Goal: Transaction & Acquisition: Purchase product/service

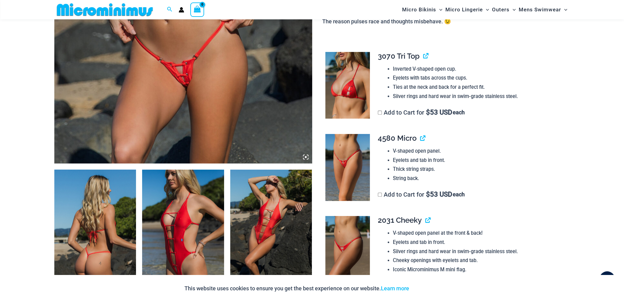
scroll to position [299, 0]
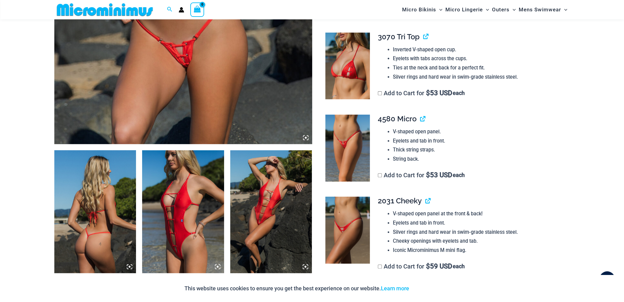
click at [128, 266] on icon at bounding box center [130, 267] width 6 height 6
